Goal: Information Seeking & Learning: Understand process/instructions

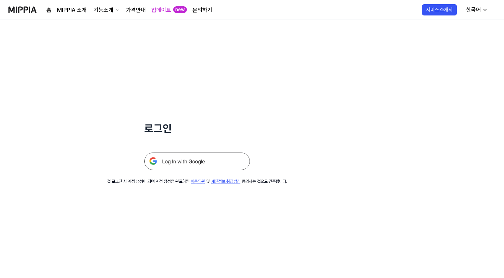
click at [100, 10] on div "기능소개" at bounding box center [103, 10] width 23 height 8
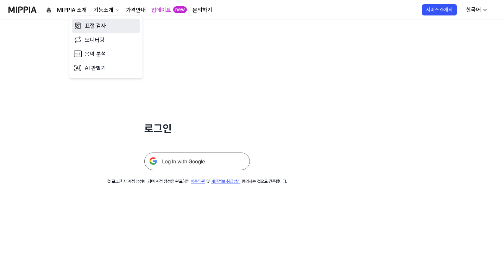
click at [109, 30] on link "표절 검사" at bounding box center [106, 26] width 68 height 14
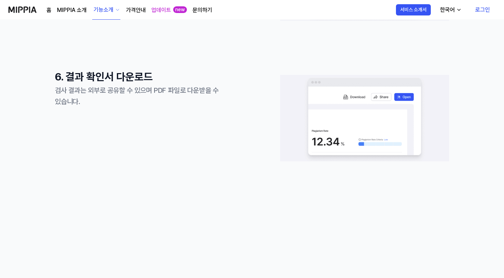
scroll to position [739, 0]
